Goal: Obtain resource: Download file/media

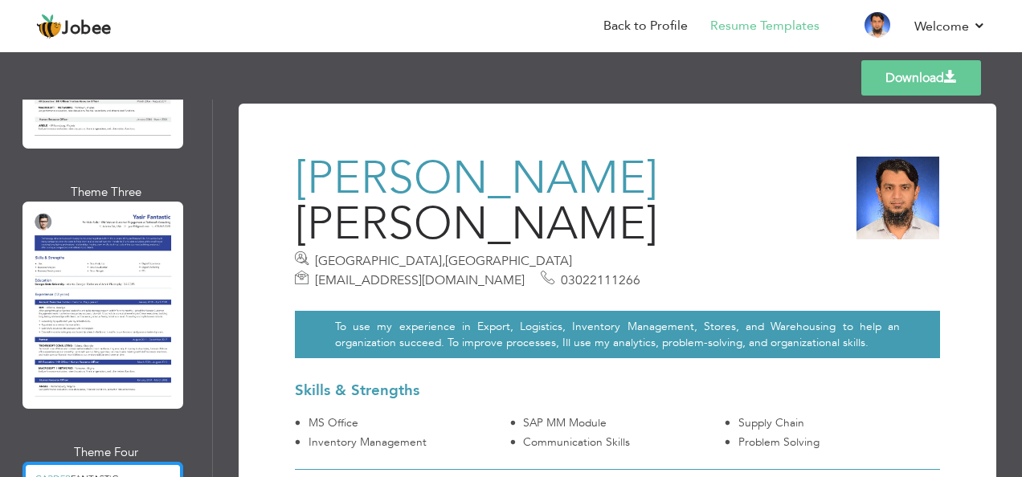
scroll to position [6517, 0]
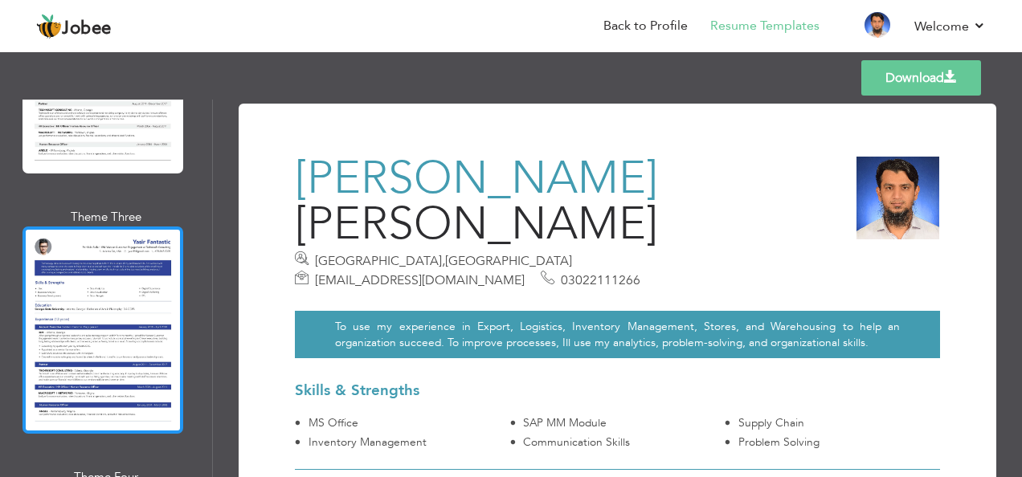
click at [119, 227] on div at bounding box center [103, 330] width 161 height 207
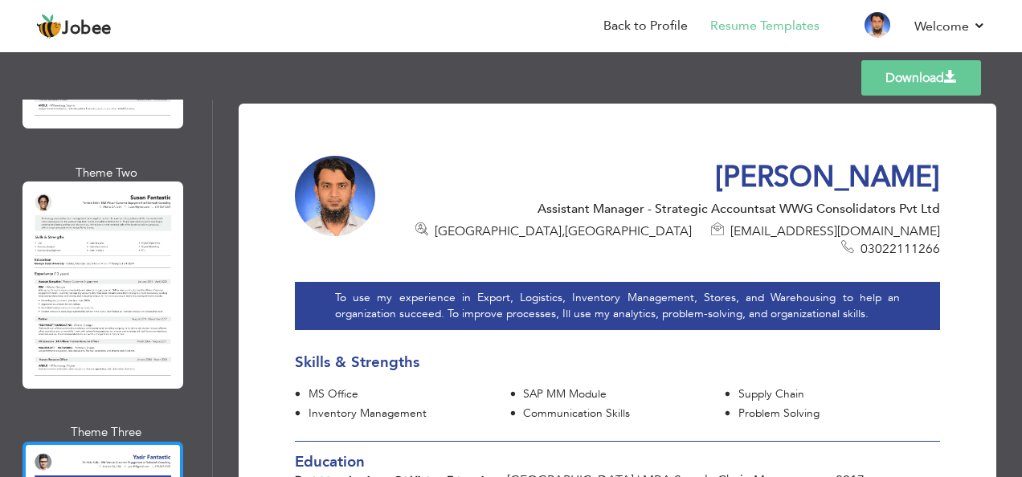
scroll to position [6276, 0]
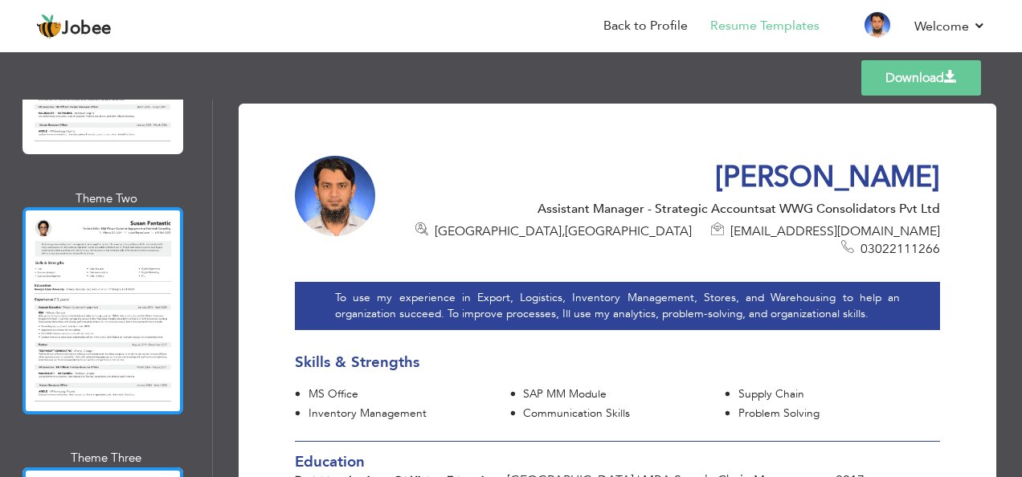
click at [116, 207] on div at bounding box center [103, 310] width 161 height 207
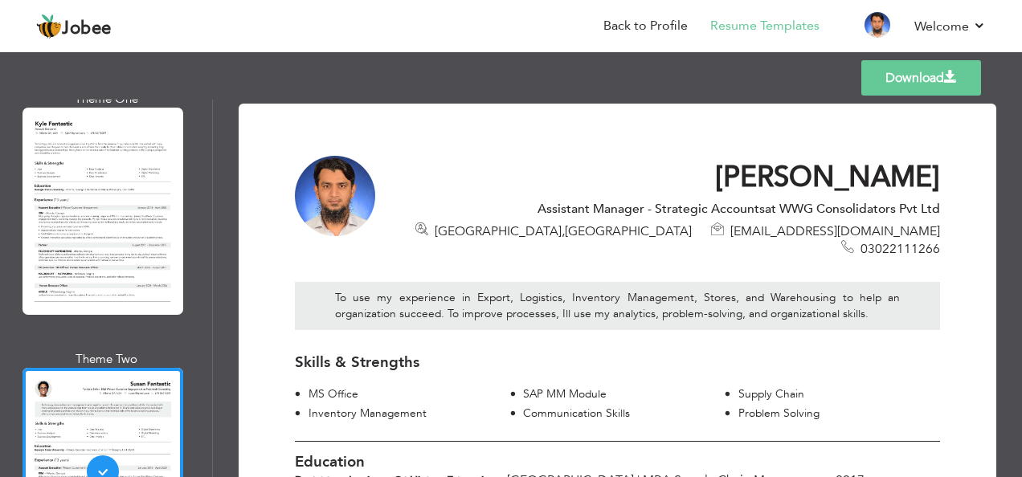
scroll to position [5955, 0]
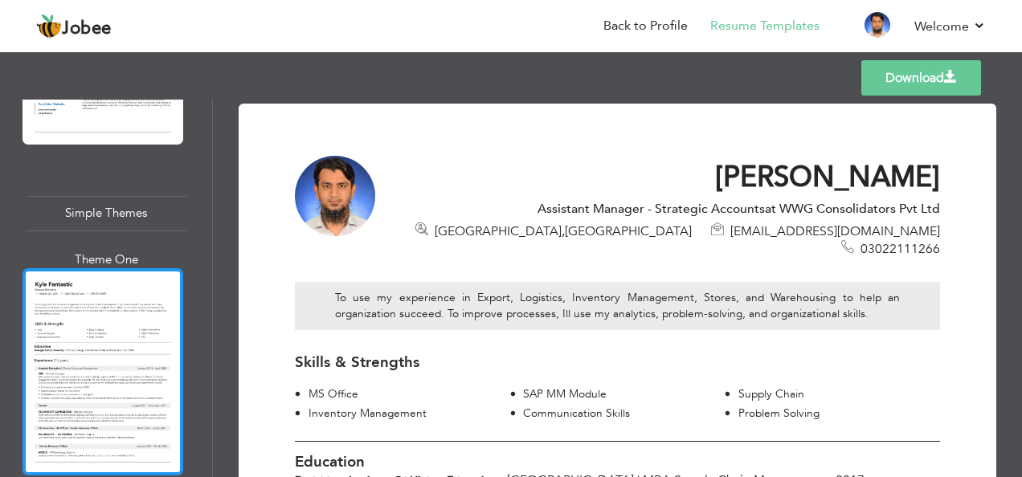
click at [86, 268] on div at bounding box center [103, 371] width 161 height 207
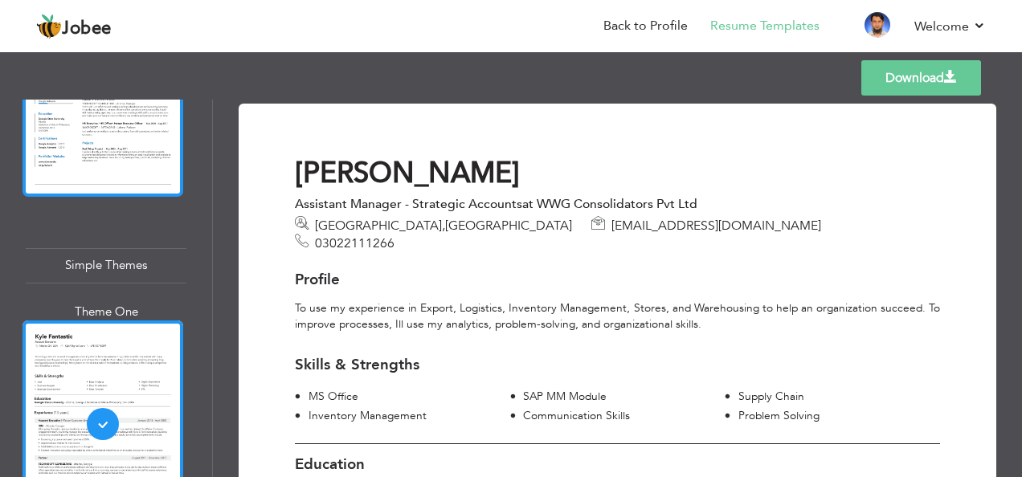
scroll to position [5553, 0]
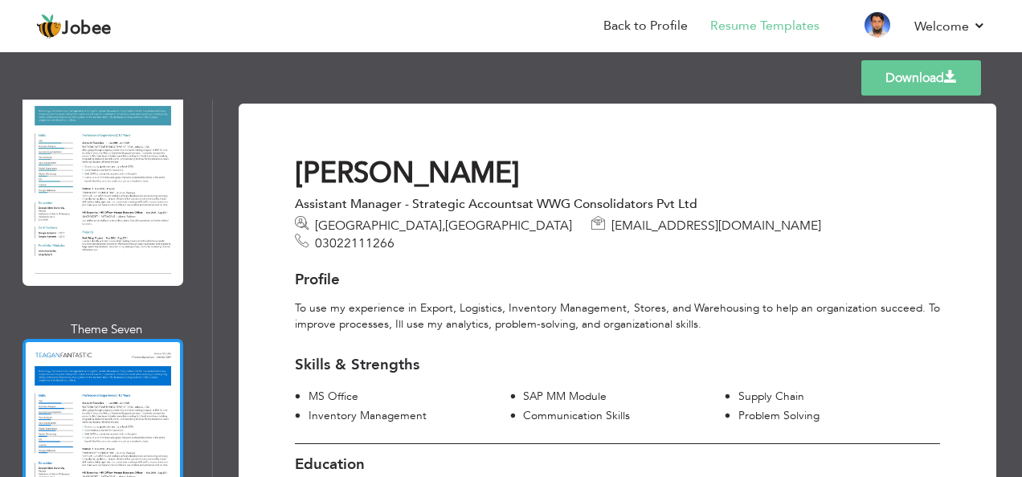
click at [86, 339] on div at bounding box center [103, 442] width 161 height 207
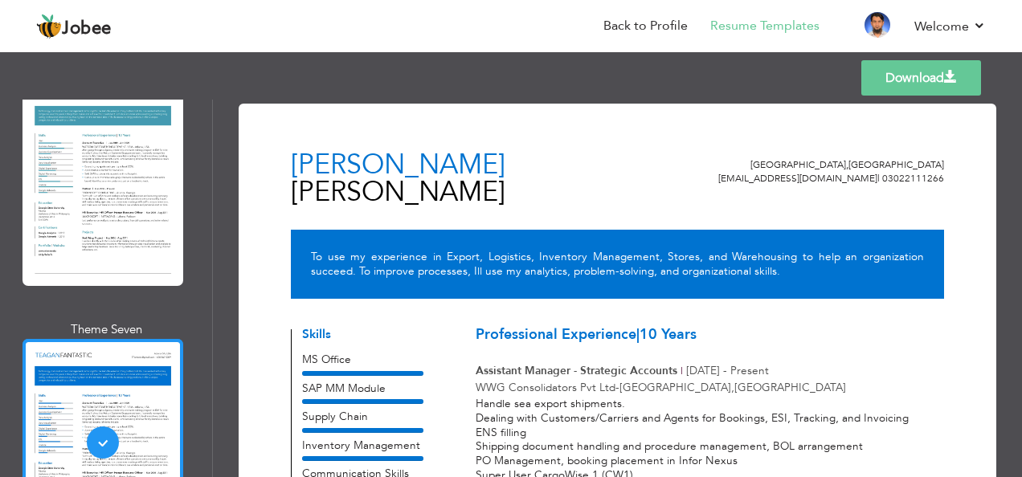
scroll to position [5392, 0]
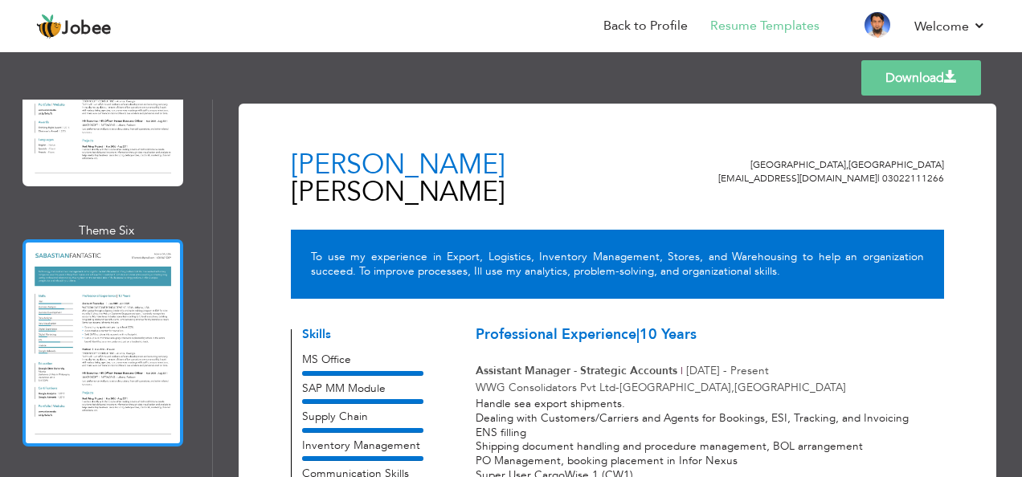
click at [87, 252] on div at bounding box center [103, 342] width 161 height 207
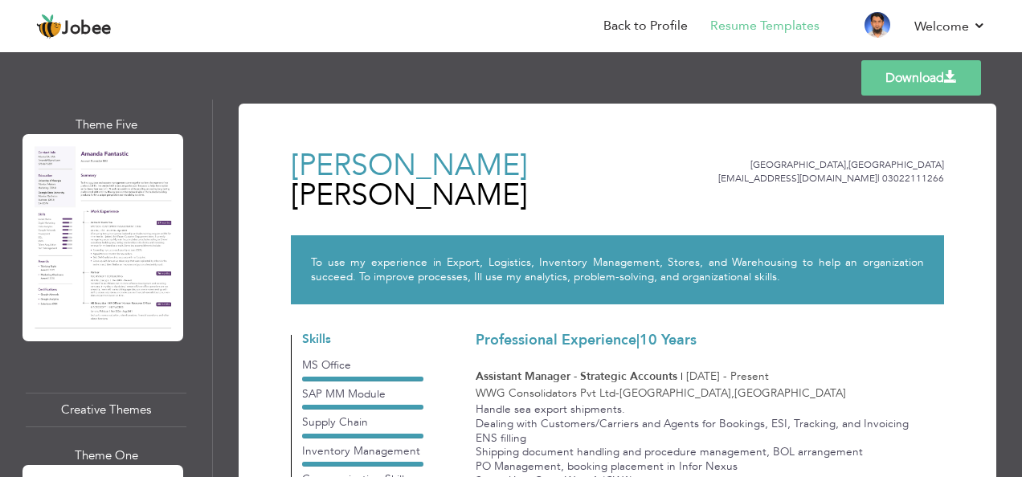
scroll to position [4026, 0]
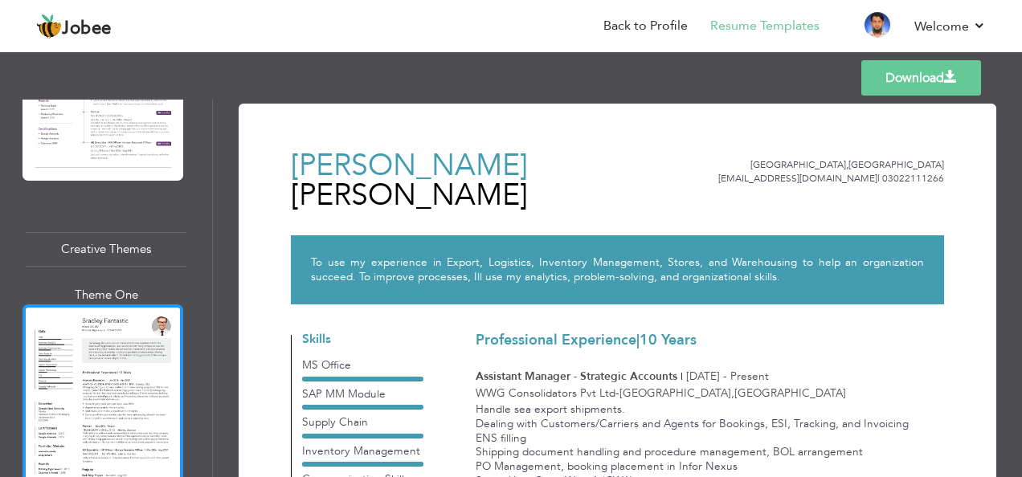
click at [106, 305] on div at bounding box center [103, 408] width 161 height 207
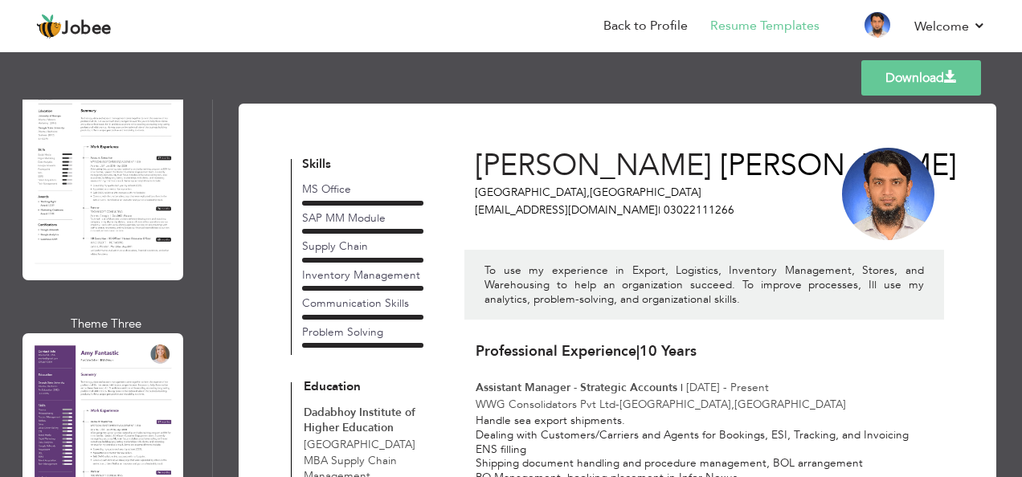
scroll to position [3142, 0]
click at [81, 371] on div at bounding box center [103, 440] width 161 height 207
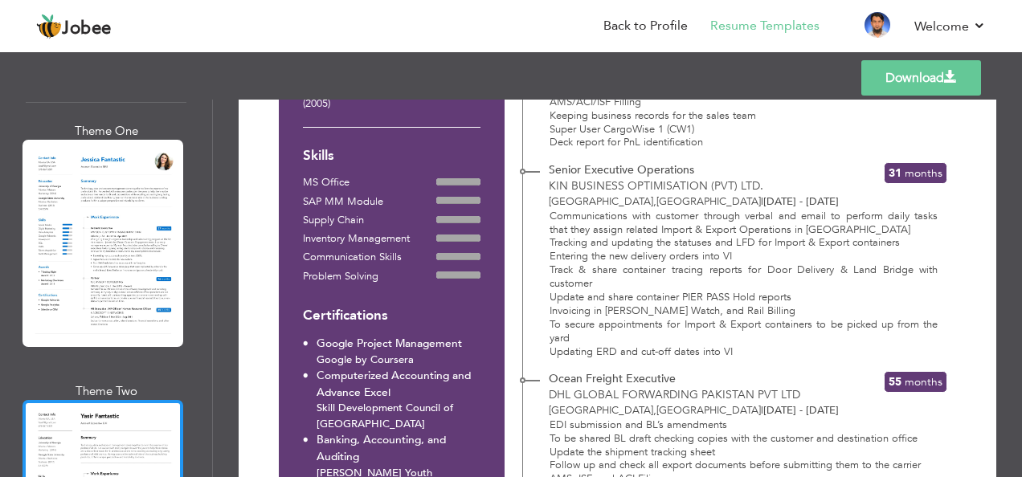
scroll to position [2660, 0]
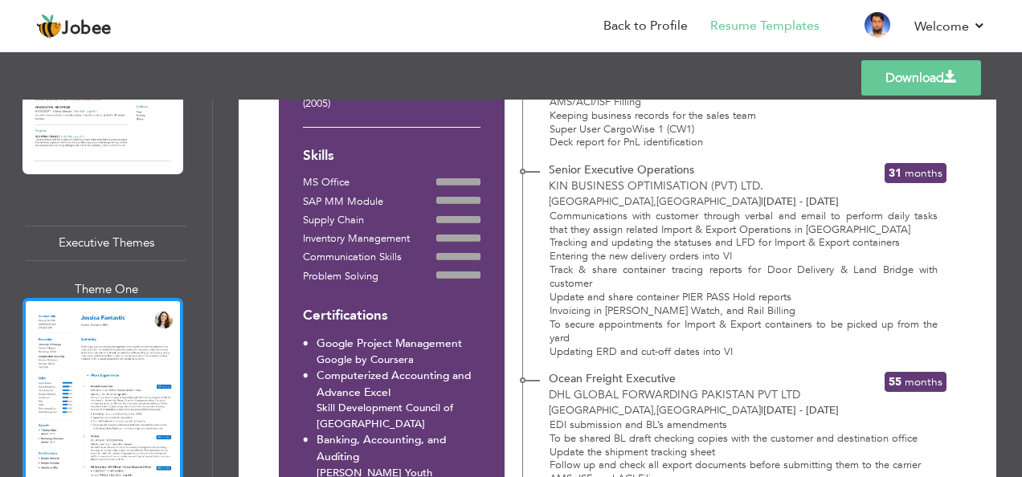
click at [81, 323] on div at bounding box center [103, 401] width 161 height 207
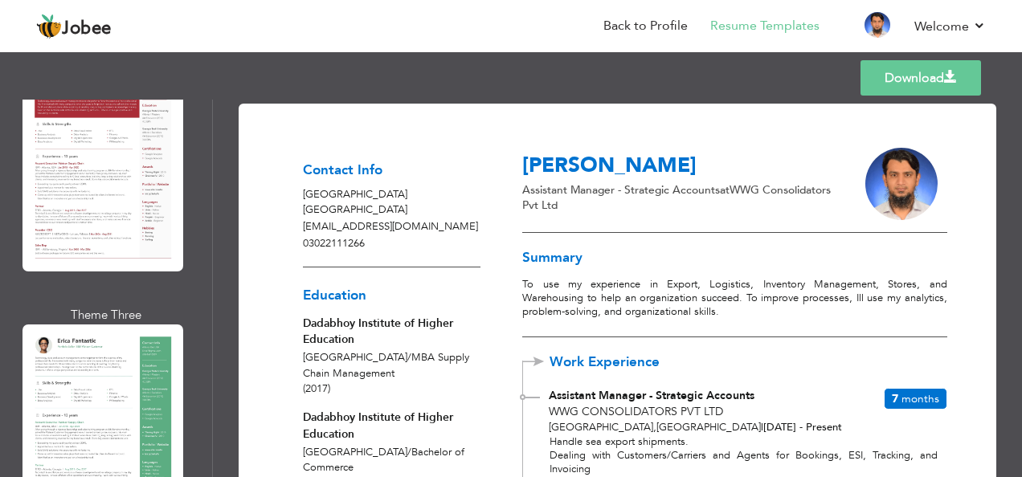
scroll to position [0, 0]
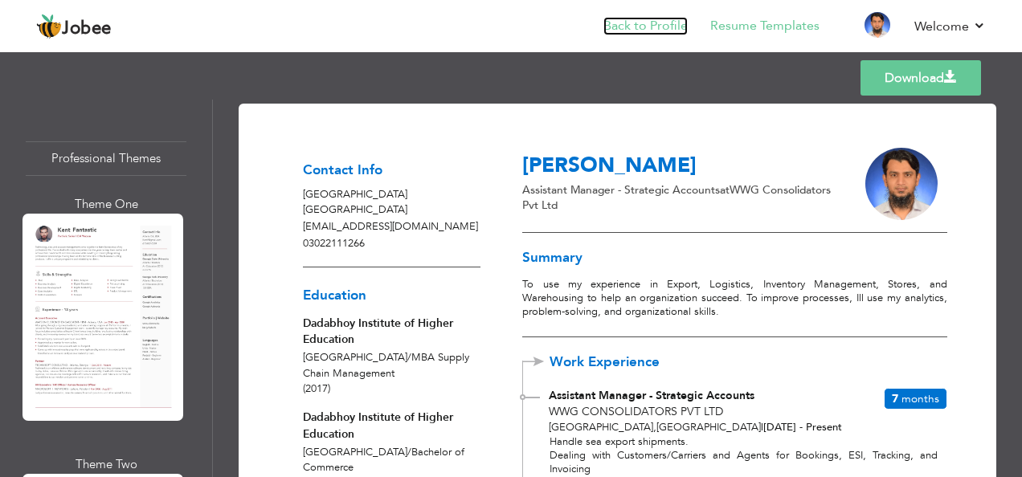
click at [634, 29] on link "Back to Profile" at bounding box center [645, 26] width 84 height 18
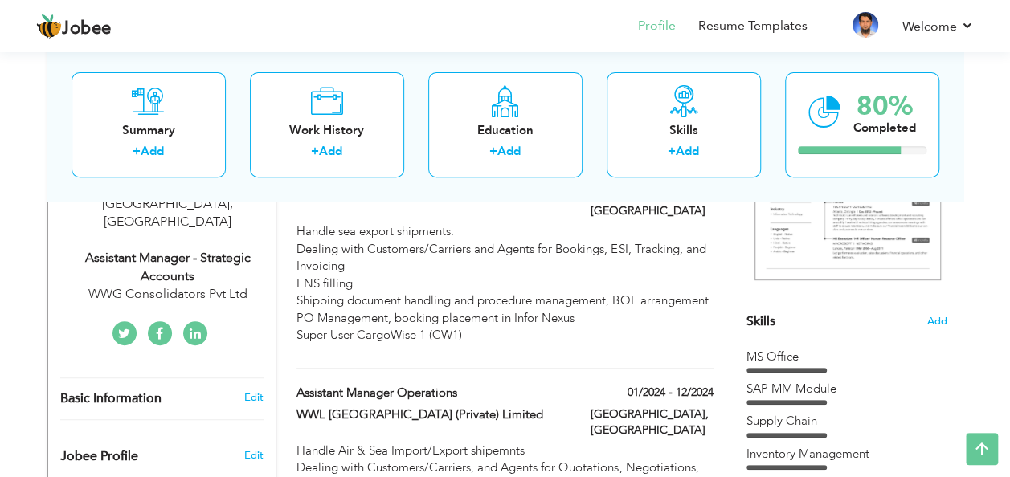
scroll to position [321, 0]
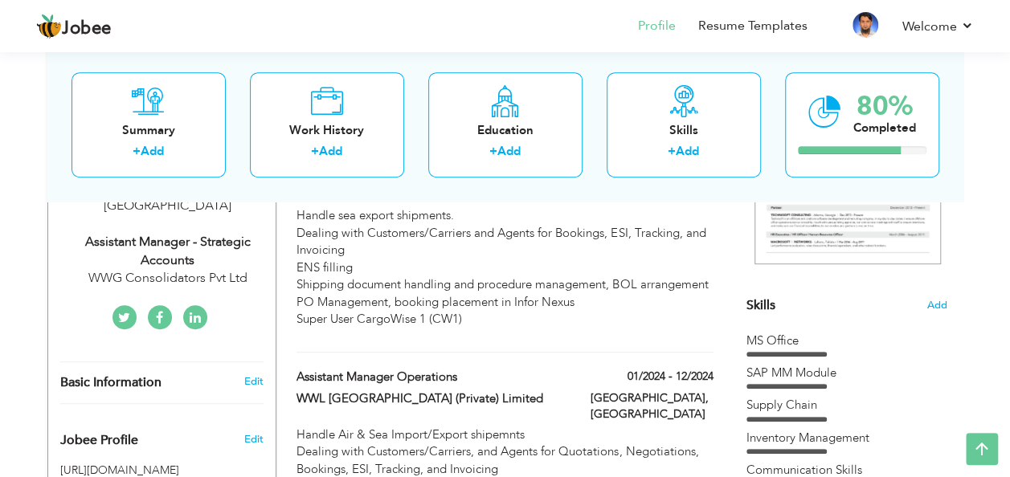
drag, startPoint x: 2, startPoint y: 437, endPoint x: 39, endPoint y: 442, distance: 37.3
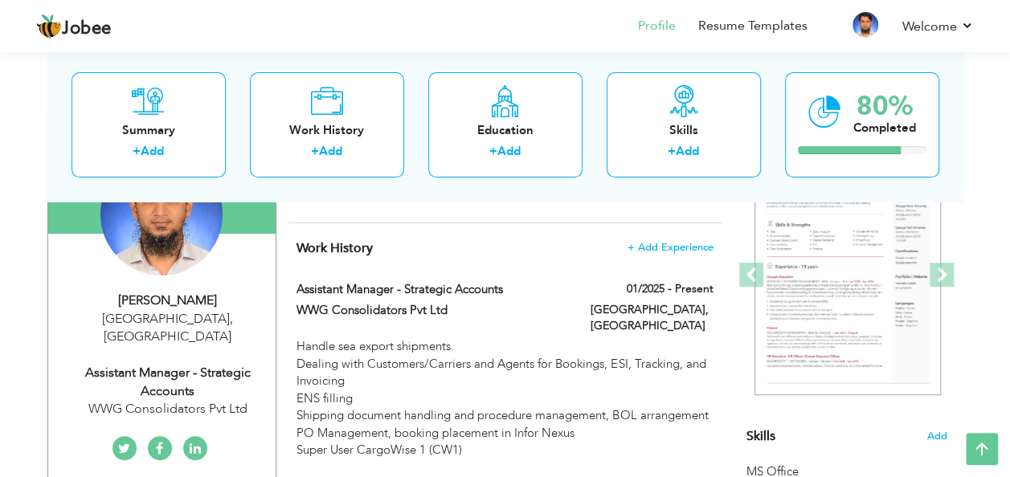
scroll to position [0, 0]
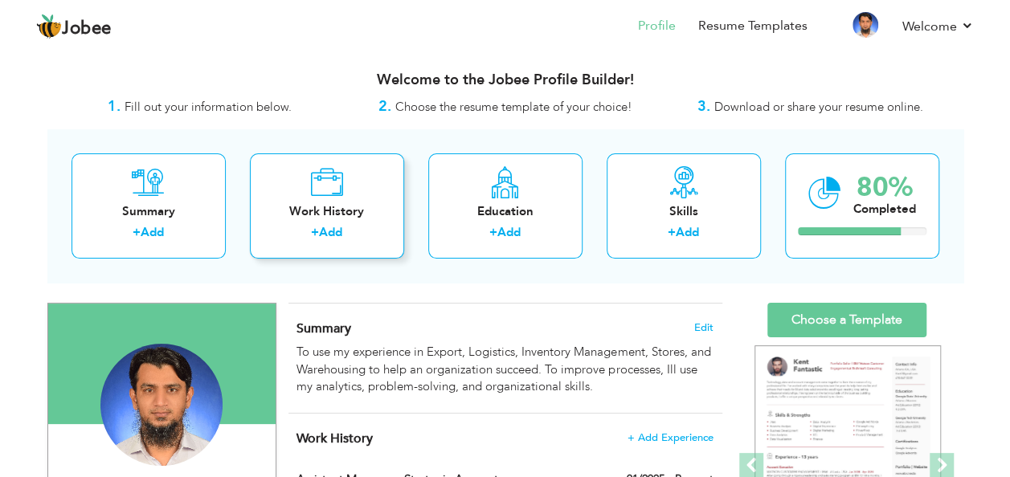
click at [339, 196] on icon at bounding box center [326, 182] width 33 height 32
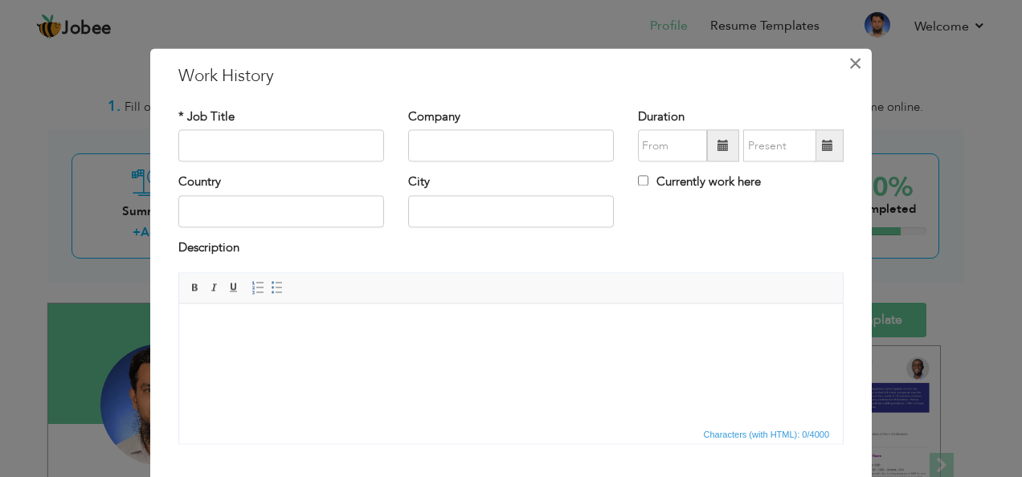
click at [853, 63] on span "×" at bounding box center [856, 63] width 14 height 29
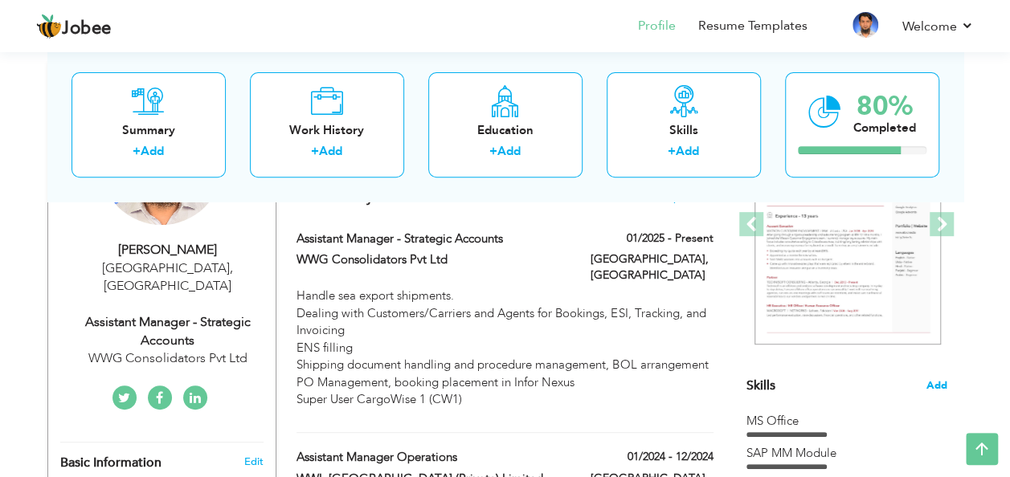
scroll to position [161, 0]
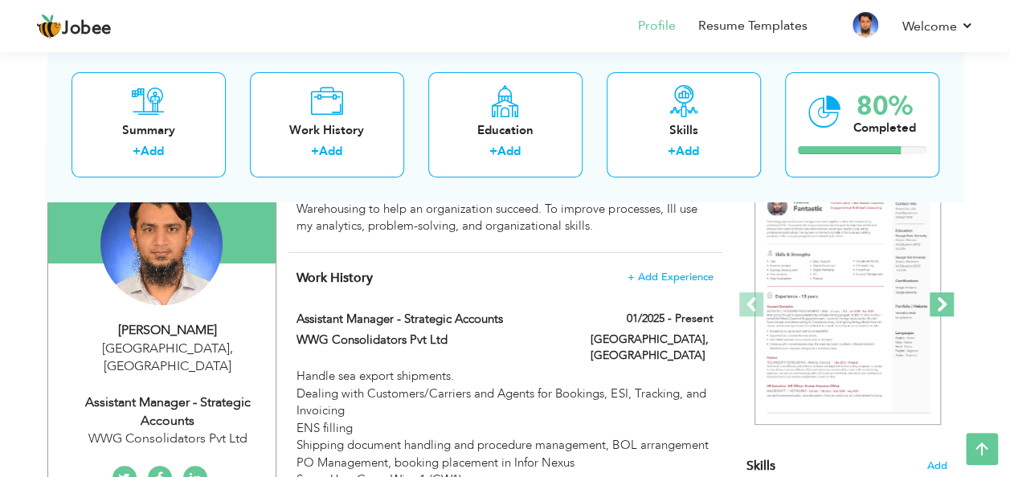
click at [937, 301] on span at bounding box center [942, 305] width 24 height 24
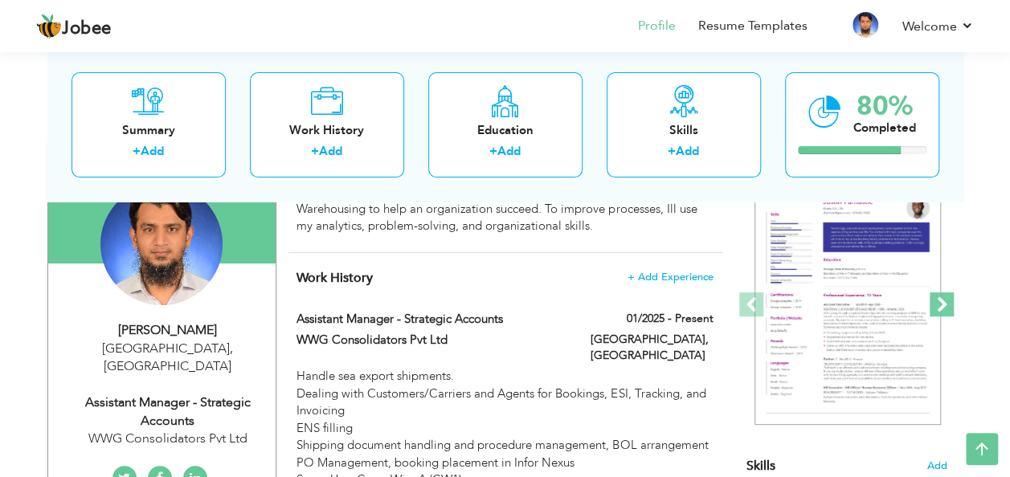
scroll to position [0, 0]
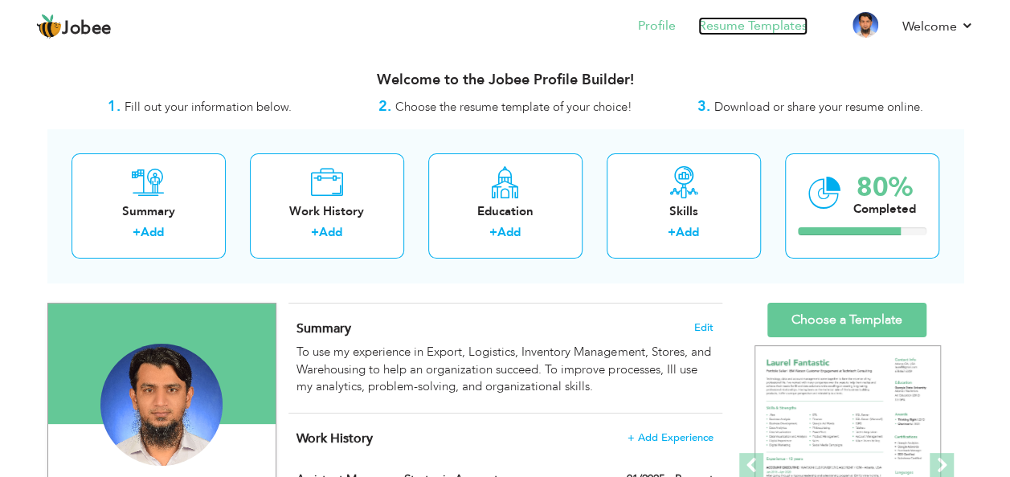
click at [722, 20] on link "Resume Templates" at bounding box center [752, 26] width 109 height 18
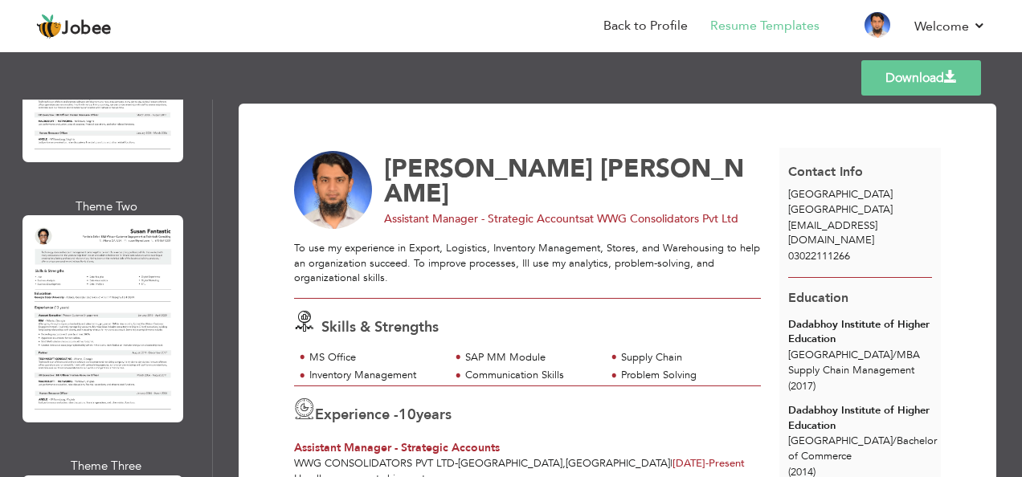
scroll to position [6107, 0]
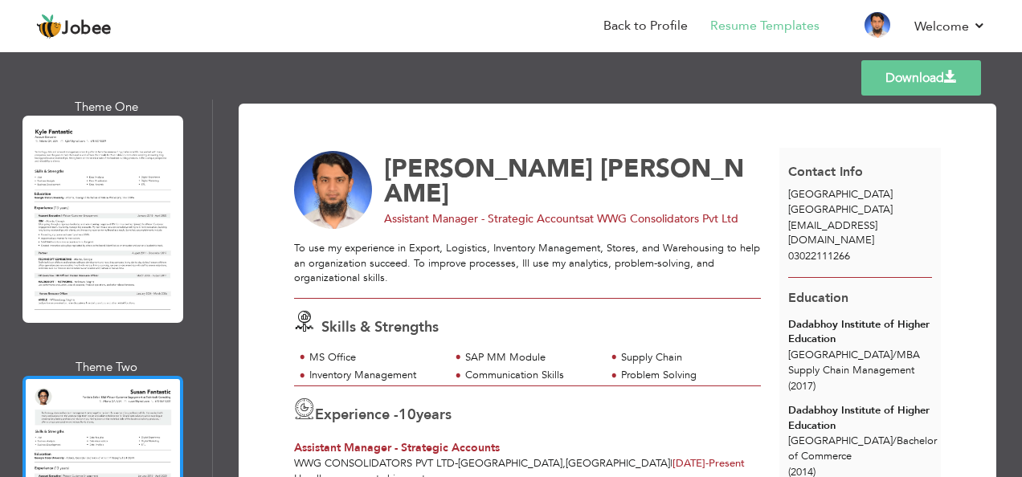
click at [76, 376] on div at bounding box center [103, 479] width 161 height 207
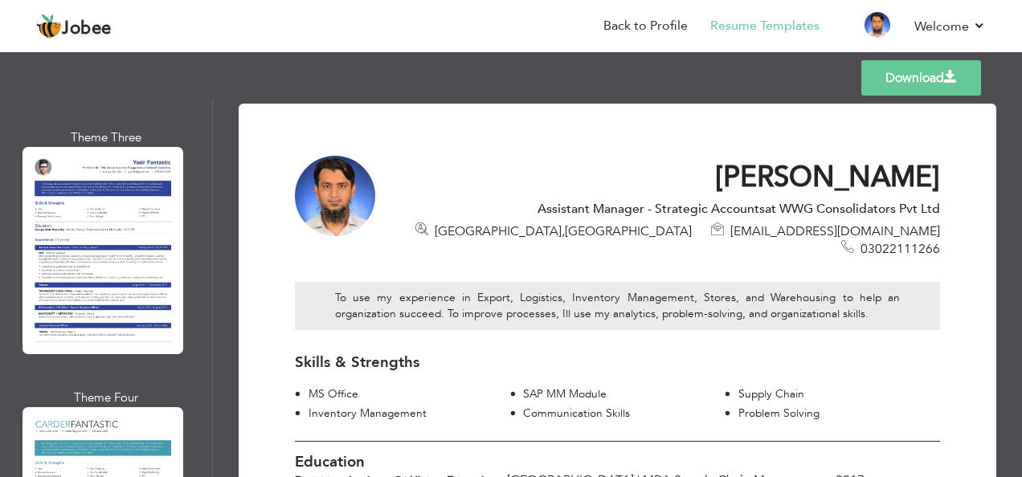
scroll to position [6598, 0]
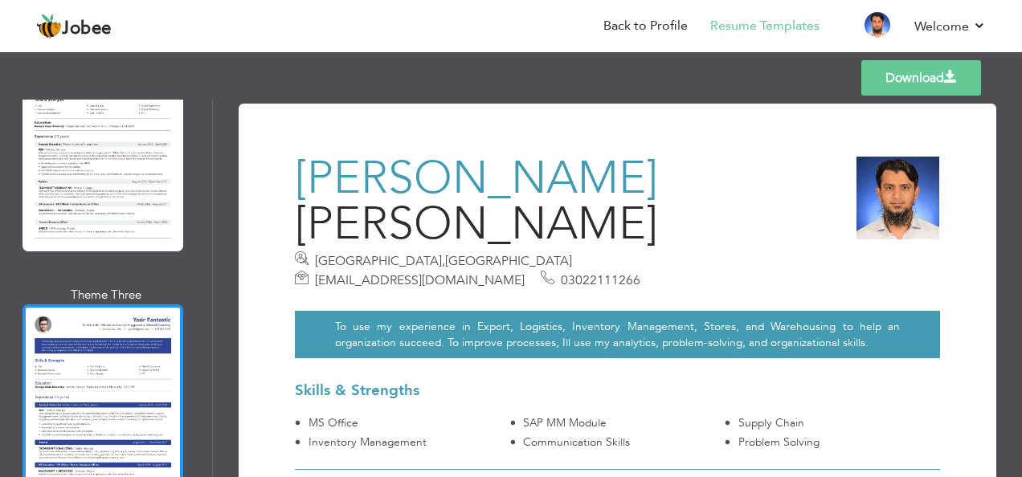
scroll to position [6437, 0]
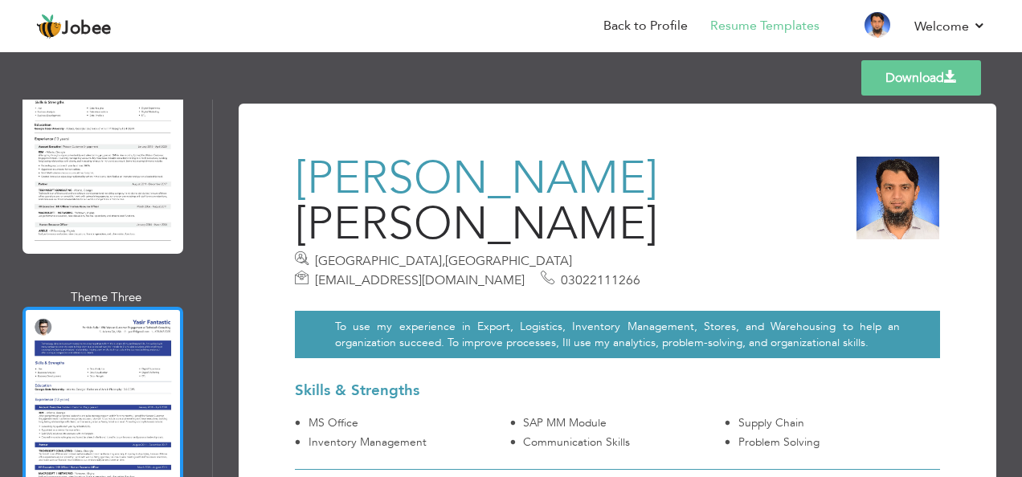
click at [89, 307] on div at bounding box center [103, 410] width 161 height 207
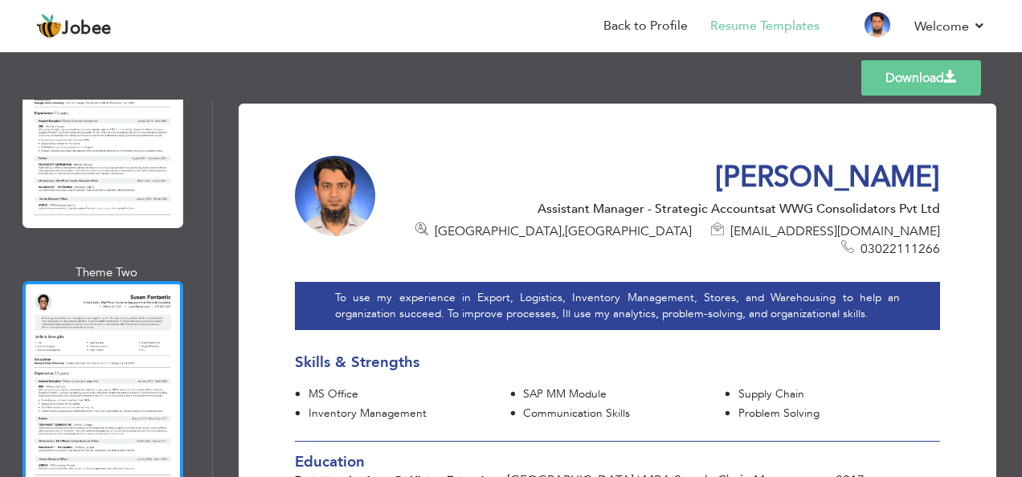
scroll to position [6196, 0]
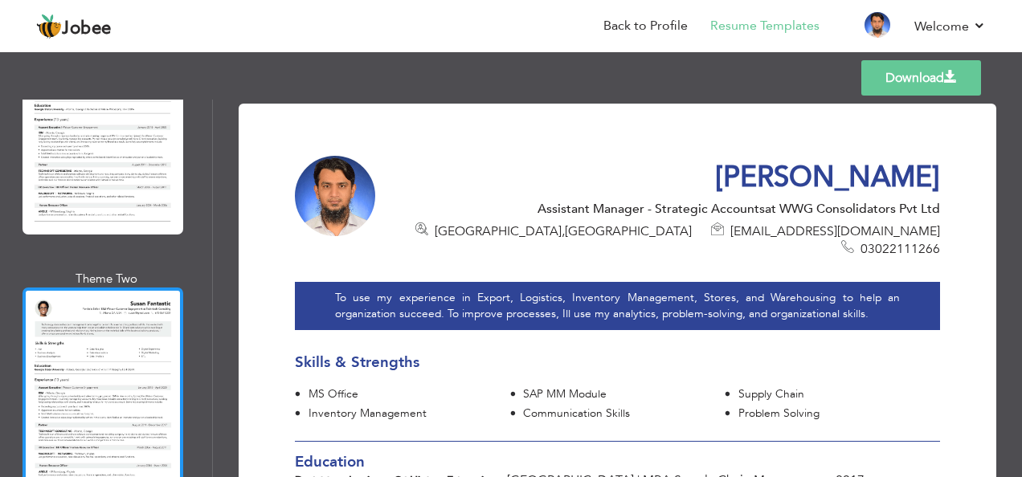
click at [109, 288] on div at bounding box center [103, 391] width 161 height 207
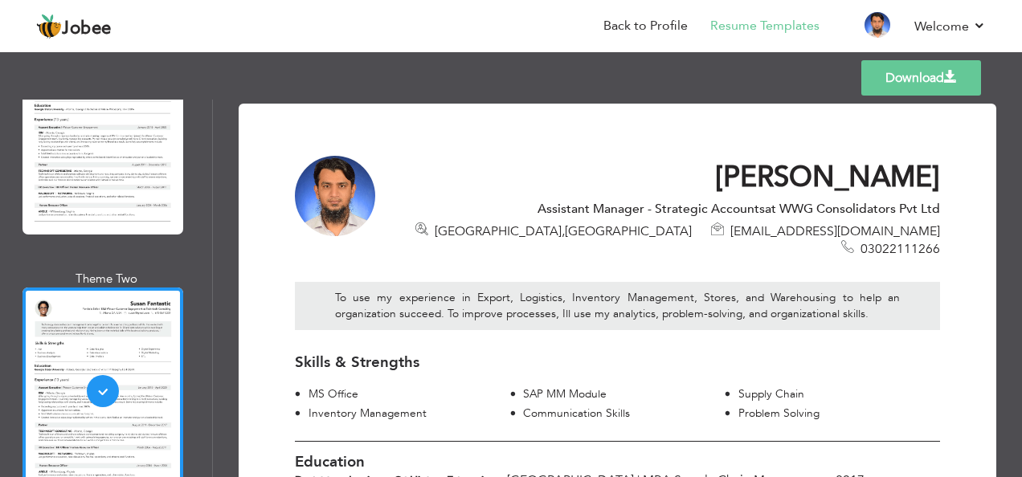
click at [902, 87] on link "Download" at bounding box center [921, 77] width 120 height 35
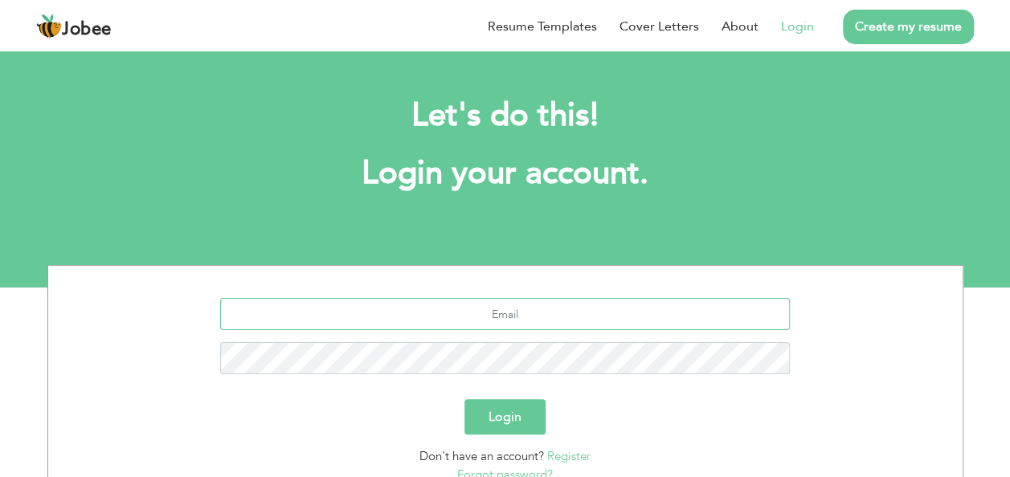
click at [550, 309] on input "text" at bounding box center [505, 314] width 570 height 32
type input "[EMAIL_ADDRESS][DOMAIN_NAME]"
click at [510, 407] on button "Login" at bounding box center [504, 416] width 81 height 35
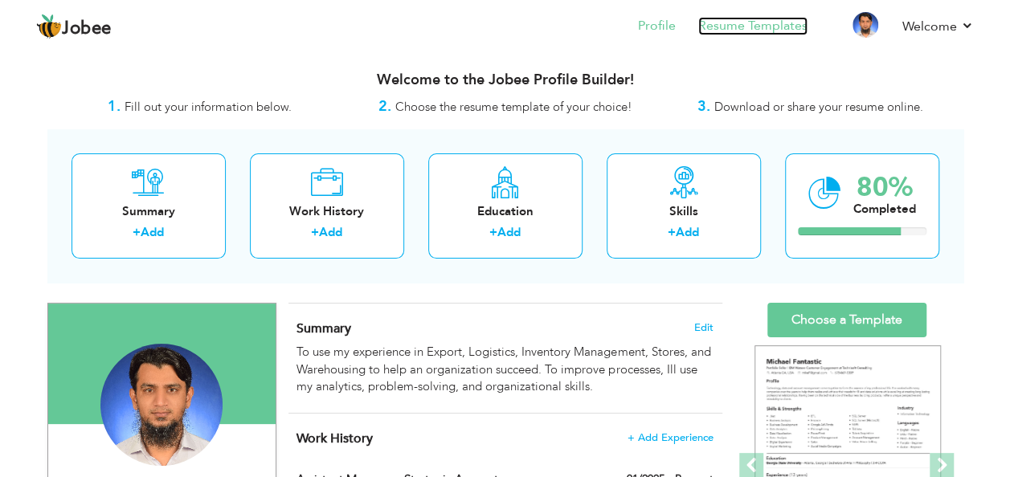
click at [722, 27] on link "Resume Templates" at bounding box center [752, 26] width 109 height 18
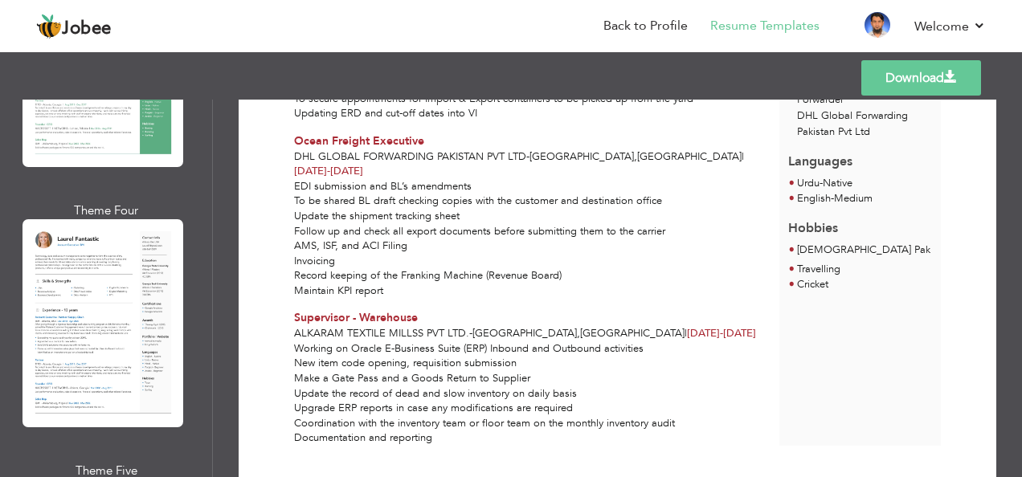
scroll to position [843, 0]
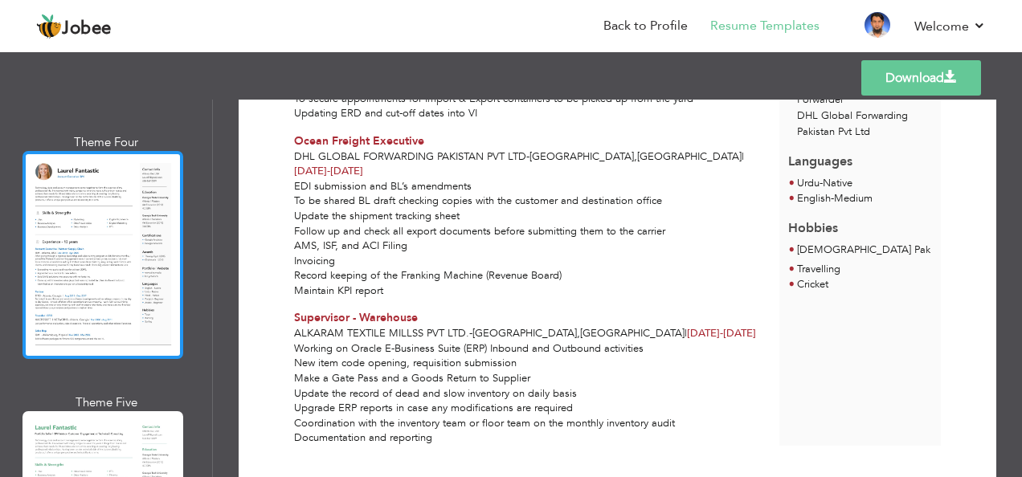
click at [107, 224] on div at bounding box center [103, 254] width 161 height 207
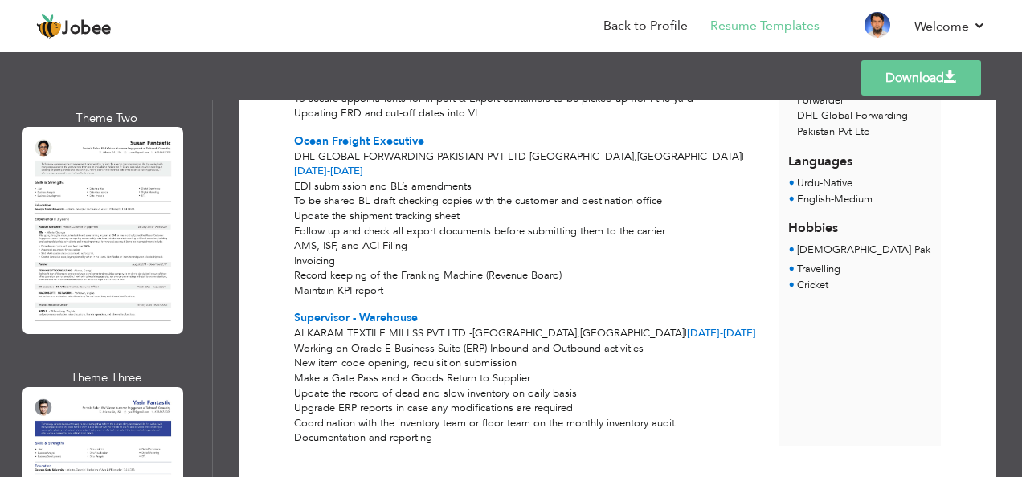
scroll to position [6115, 0]
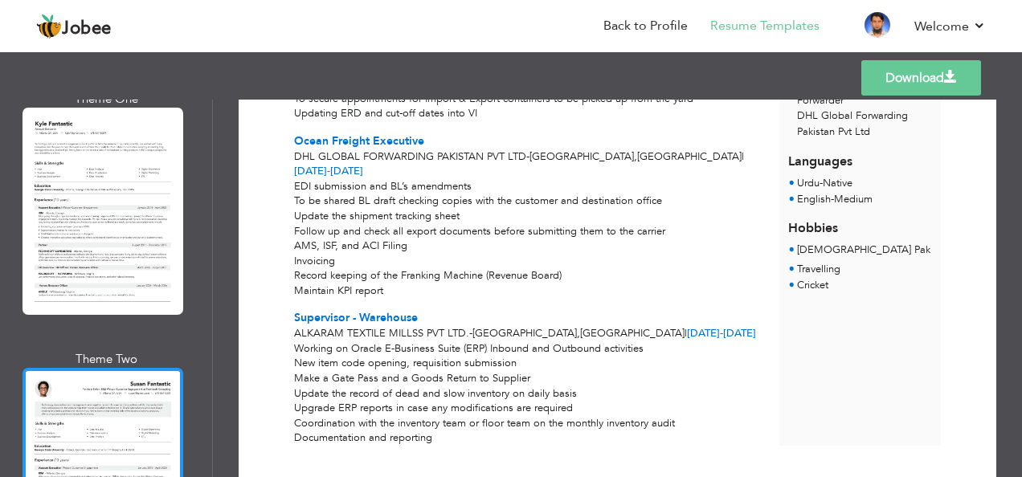
click at [119, 368] on div at bounding box center [103, 471] width 161 height 207
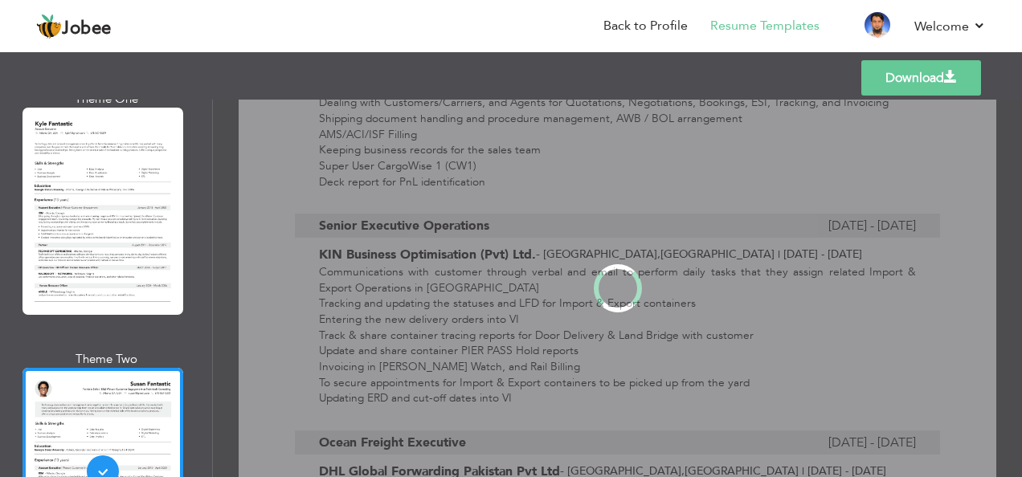
scroll to position [0, 0]
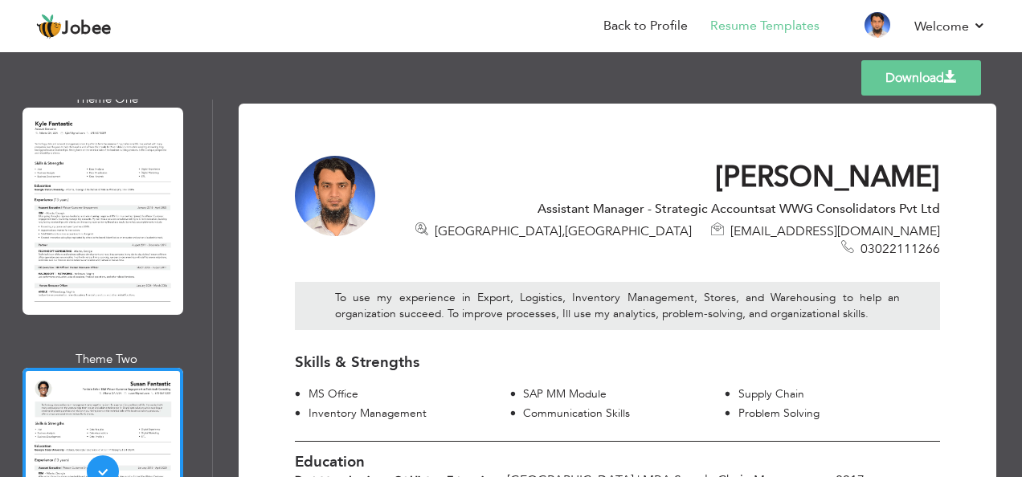
click at [897, 83] on link "Download" at bounding box center [921, 77] width 120 height 35
